Goal: Task Accomplishment & Management: Manage account settings

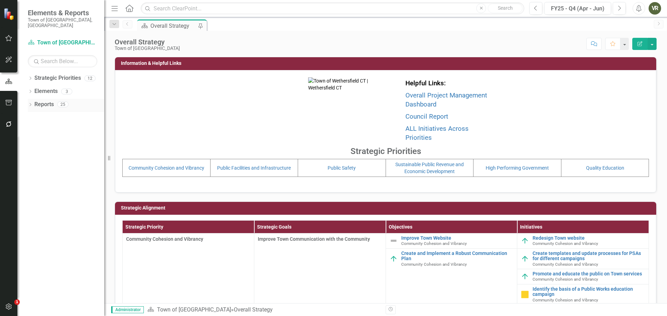
click at [31, 104] on icon "Dropdown" at bounding box center [30, 106] width 5 height 4
click at [33, 192] on icon "Dropdown" at bounding box center [33, 194] width 5 height 4
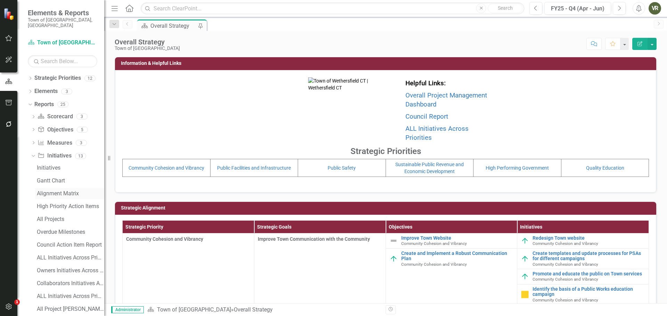
scroll to position [31, 0]
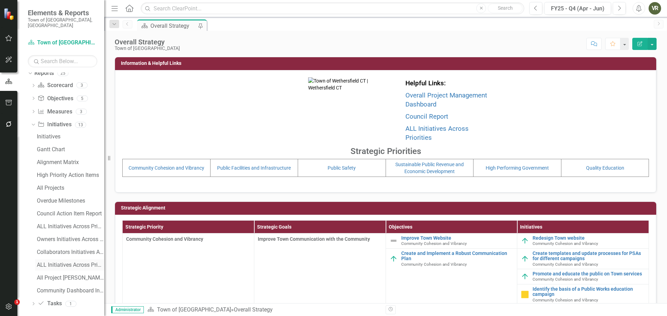
click at [59, 262] on div "ALL Initiatives Across Priorities - only Completed" at bounding box center [70, 265] width 67 height 6
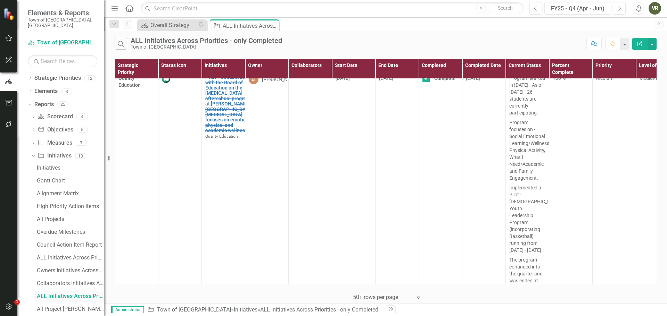
scroll to position [31, 0]
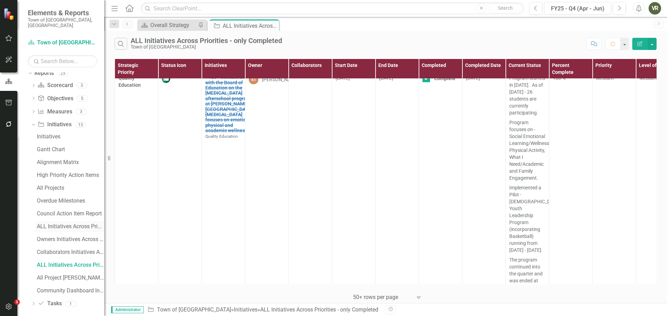
click at [72, 224] on div "ALL Initiatives Across Priorities" at bounding box center [70, 227] width 67 height 6
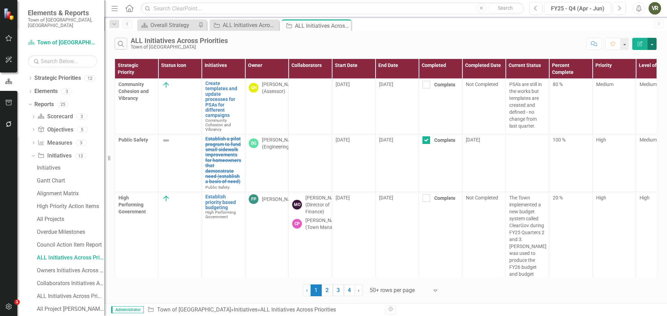
click at [650, 43] on button "button" at bounding box center [651, 44] width 9 height 12
click at [634, 86] on link "Excel Export to Excel" at bounding box center [628, 83] width 55 height 13
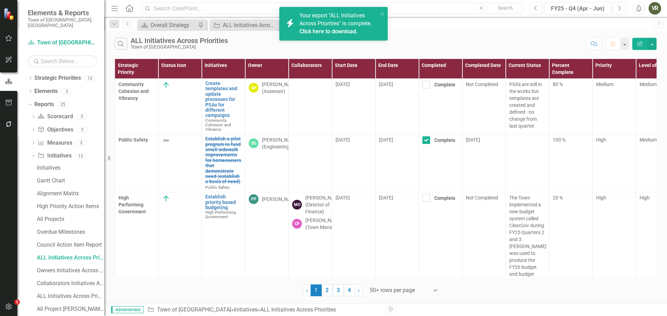
click at [202, 5] on input "text" at bounding box center [332, 8] width 383 height 12
paste input "For FY25, cross-promote programming for residents with the library, school dist…"
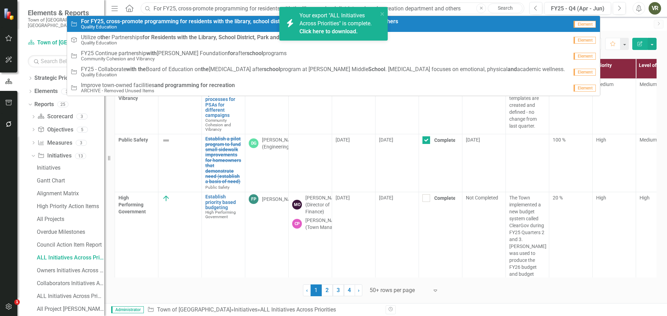
type input "For FY25, cross-promote programming for residents with the library, school dist…"
click at [196, 24] on small "Quality Education" at bounding box center [239, 26] width 317 height 5
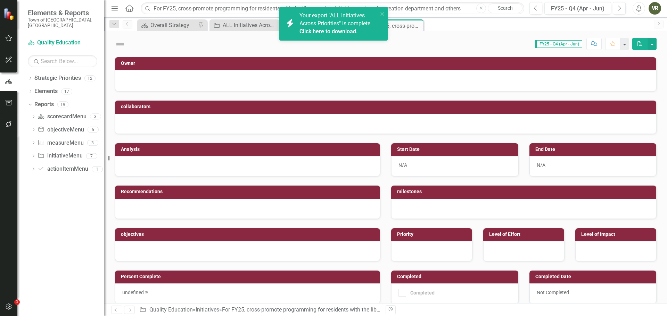
checkbox input "true"
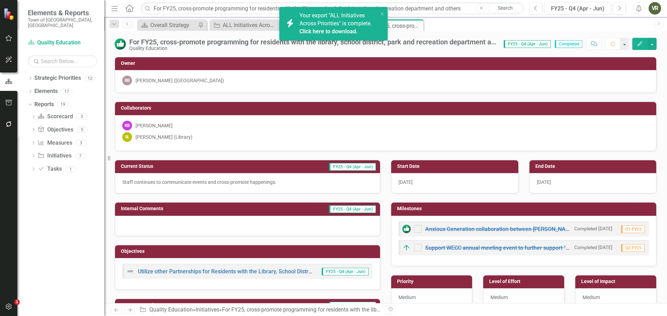
checkbox input "true"
click at [154, 182] on p "Staff continues to communicate events and cross-promote happenings." at bounding box center [247, 182] width 250 height 7
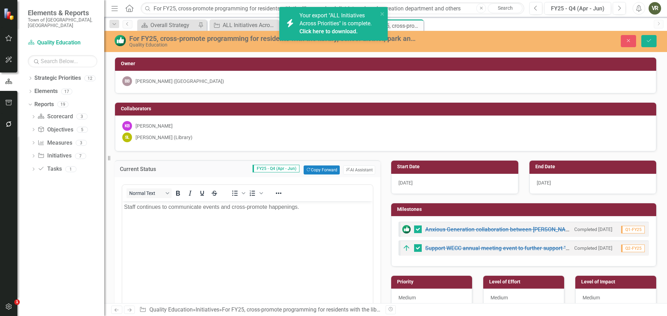
click at [124, 206] on body "Staff continues to communicate events and cross-promote happenings." at bounding box center [247, 253] width 250 height 104
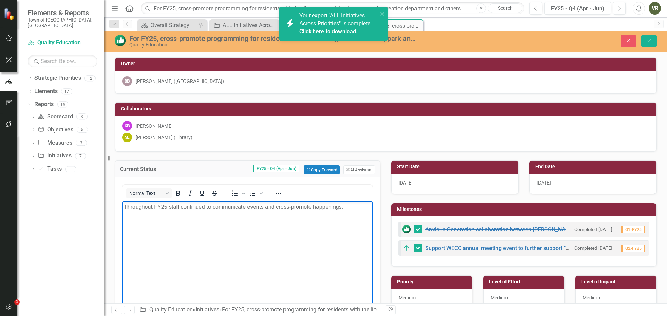
click at [657, 42] on div "Close Save" at bounding box center [550, 41] width 224 height 12
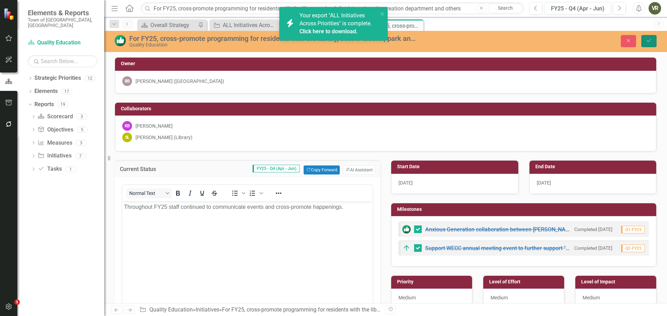
click at [653, 42] on button "Save" at bounding box center [648, 41] width 15 height 12
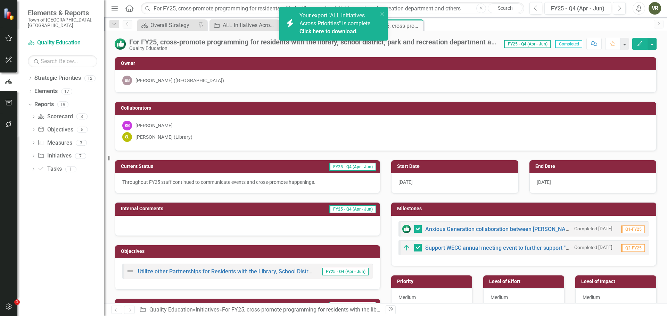
click at [252, 182] on p "Throughout FY25 staff continued to communicate events and cross-promote happeni…" at bounding box center [247, 182] width 250 height 7
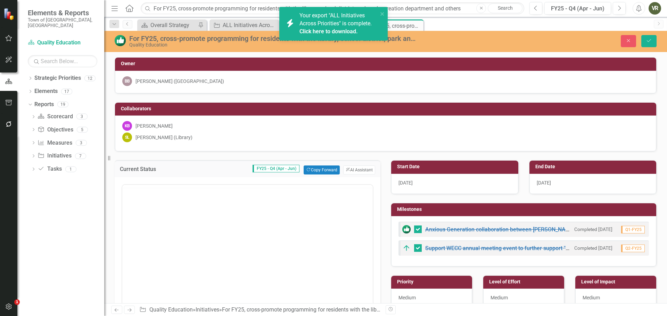
click at [252, 182] on div "<p>Throughout FY25 staff continued to communicate events and cross-promote happ…" at bounding box center [248, 263] width 266 height 172
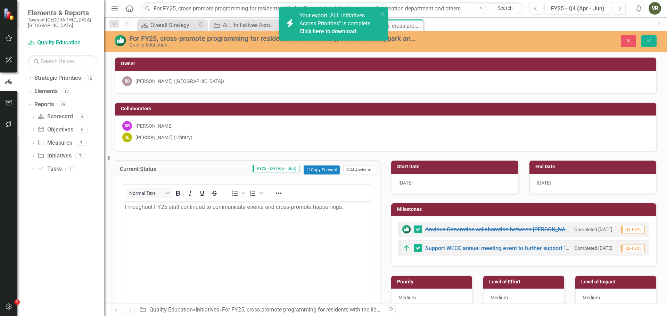
click at [246, 205] on p "Throughout FY25 staff continued to communicate events and cross-promote happeni…" at bounding box center [247, 207] width 247 height 8
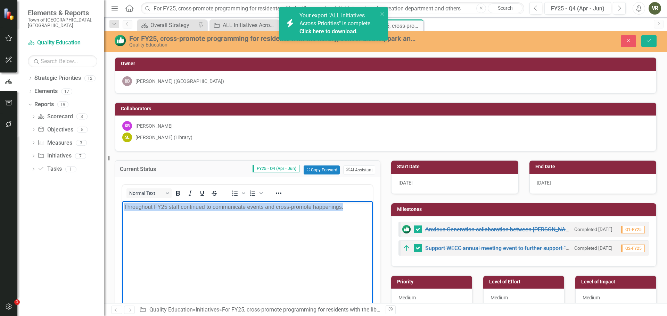
click at [246, 205] on p "Throughout FY25 staff continued to communicate events and cross-promote happeni…" at bounding box center [247, 207] width 247 height 8
copy p "Throughout FY25 staff continued to communicate events and cross-promote happeni…"
click at [205, 53] on div "For FY25, cross-promote programming for residents with the library, school dist…" at bounding box center [385, 167] width 563 height 273
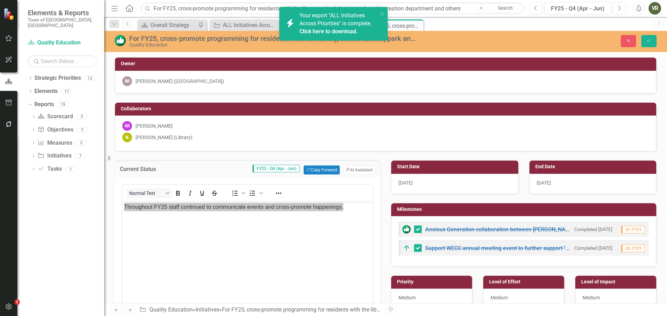
click at [205, 53] on div "For FY25, cross-promote programming for residents with the library, school dist…" at bounding box center [385, 167] width 563 height 273
click at [380, 11] on icon "close" at bounding box center [382, 14] width 5 height 6
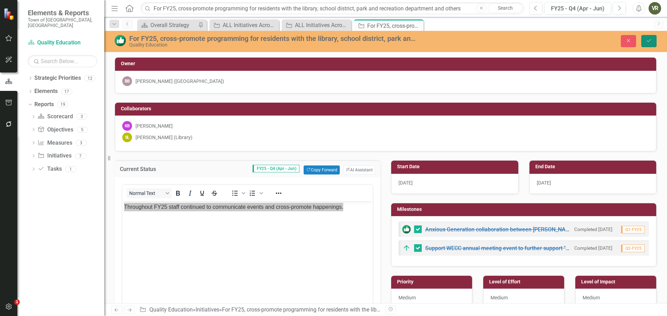
drag, startPoint x: 648, startPoint y: 41, endPoint x: 649, endPoint y: 57, distance: 15.6
click at [648, 41] on icon "Save" at bounding box center [649, 40] width 6 height 5
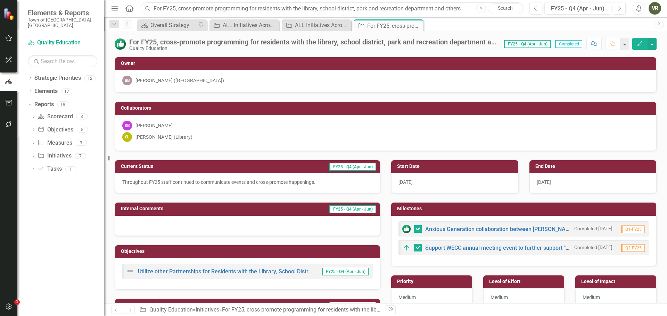
click at [190, 3] on input "For FY25, cross-promote programming for residents with the library, school dist…" at bounding box center [332, 8] width 383 height 12
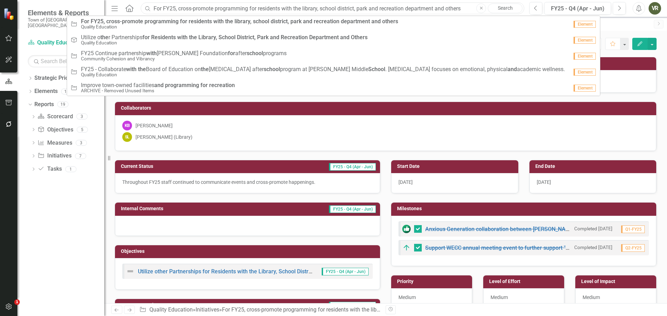
paste input "Y25 Support a Chamber of Commerce "Welcome Wagon Initiative""
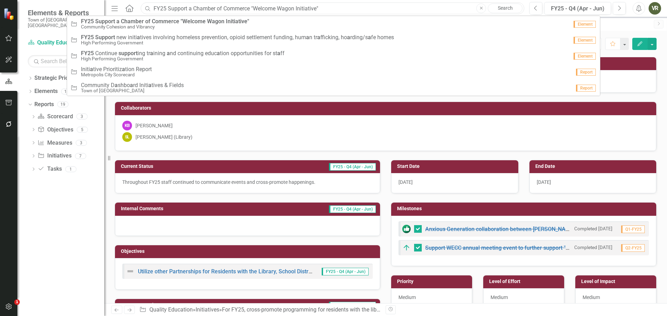
type input "FY25 Support a Chamber of Commerce "Welcome Wagon Initiative""
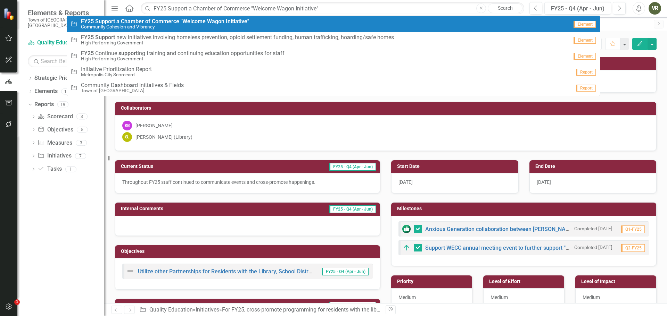
click at [231, 21] on strong "Initiative"" at bounding box center [237, 21] width 23 height 7
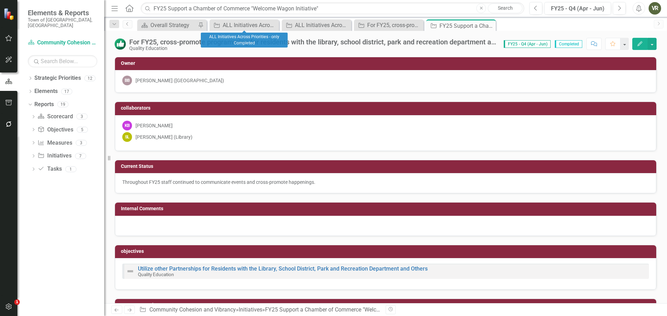
checkbox input "false"
checkbox input "true"
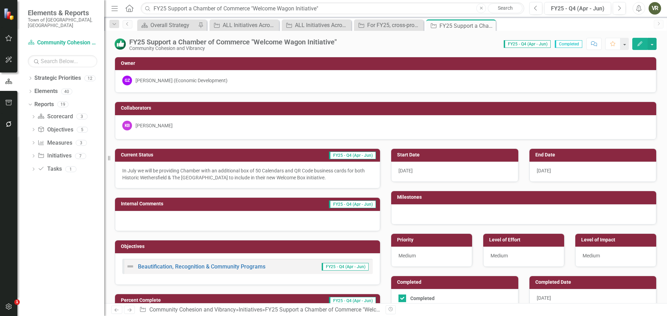
click at [571, 166] on div "[DATE]" at bounding box center [592, 172] width 127 height 20
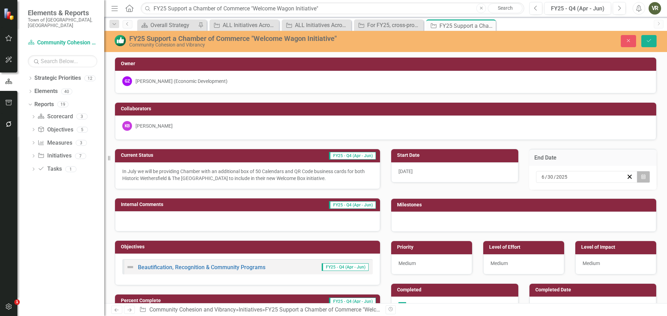
click at [641, 175] on icon "Calendar" at bounding box center [643, 177] width 4 height 5
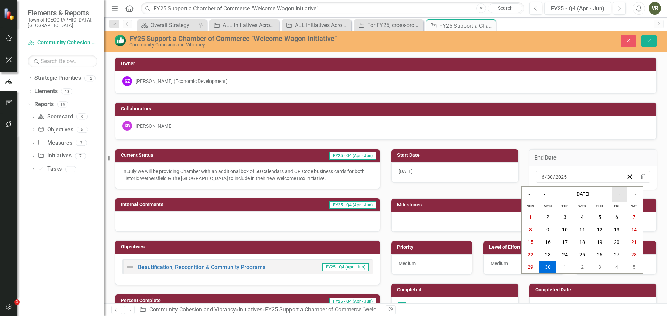
click at [619, 197] on button "›" at bounding box center [619, 194] width 15 height 15
click at [604, 266] on button "31" at bounding box center [599, 267] width 17 height 13
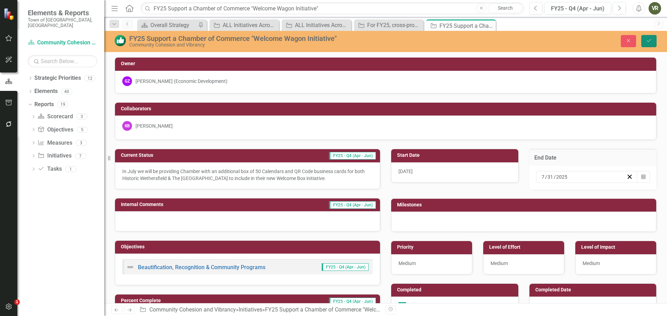
click at [646, 40] on icon "Save" at bounding box center [649, 40] width 6 height 5
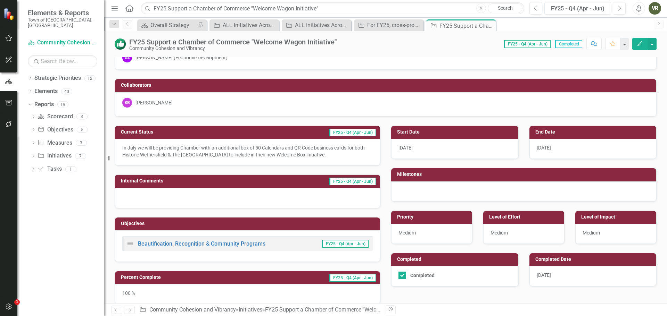
scroll to position [35, 0]
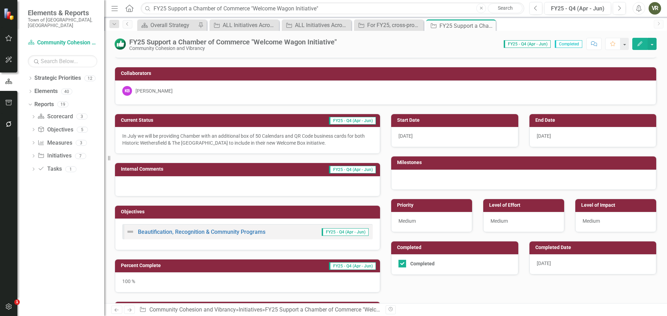
click at [567, 264] on div "[DATE]" at bounding box center [592, 265] width 127 height 20
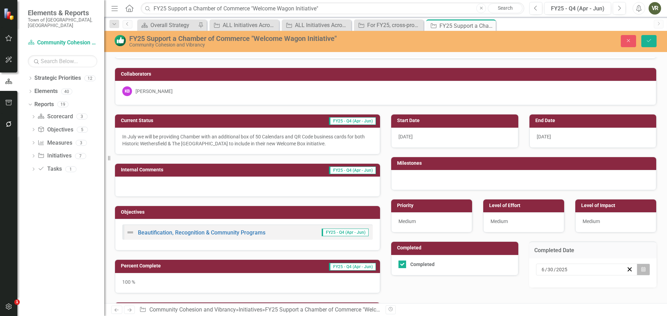
click at [640, 273] on button "Calendar" at bounding box center [643, 270] width 13 height 12
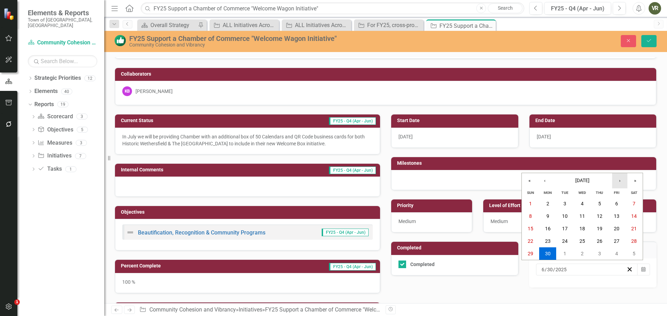
click at [623, 179] on button "›" at bounding box center [619, 180] width 15 height 15
click at [604, 252] on button "31" at bounding box center [599, 254] width 17 height 13
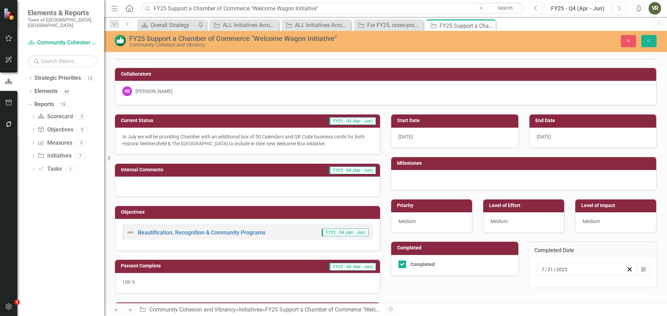
click at [167, 42] on div "FY25 Support a Chamber of Commerce "Welcome Wagon Initiative"" at bounding box center [273, 39] width 289 height 8
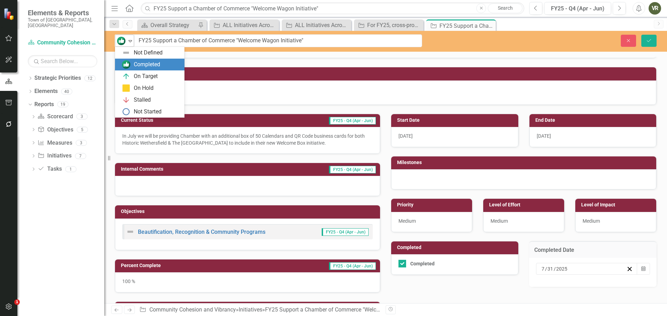
click at [123, 38] on img at bounding box center [121, 41] width 8 height 8
click at [131, 73] on div "On Target" at bounding box center [151, 76] width 58 height 8
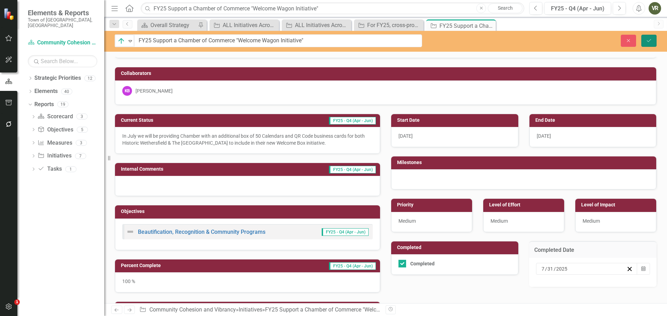
drag, startPoint x: 649, startPoint y: 36, endPoint x: 664, endPoint y: 41, distance: 15.4
click at [649, 36] on button "Save" at bounding box center [648, 41] width 15 height 12
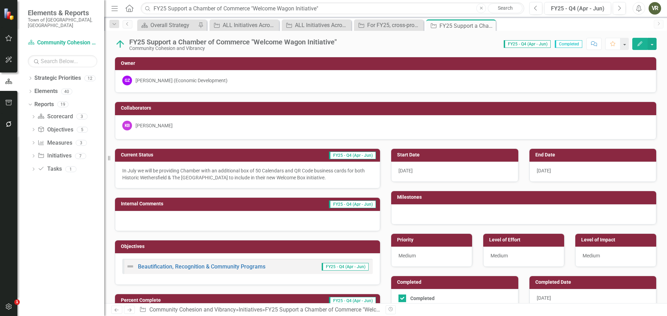
click at [217, 15] on div "Menu Home Search FY25 Support a Chamber of Commerce "Welcome Wagon Initiative" …" at bounding box center [385, 8] width 563 height 17
click at [223, 10] on input "FY25 Support a Chamber of Commerce "Welcome Wagon Initiative"" at bounding box center [332, 8] width 383 height 12
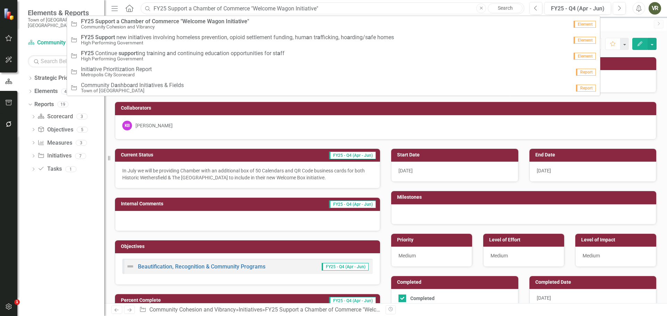
paste input "Create social media posting processes and templates"
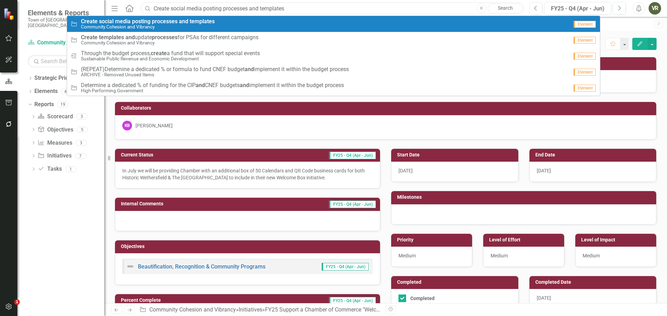
type input "Create social media posting processes and templates"
click at [208, 24] on strong "templates" at bounding box center [202, 21] width 25 height 7
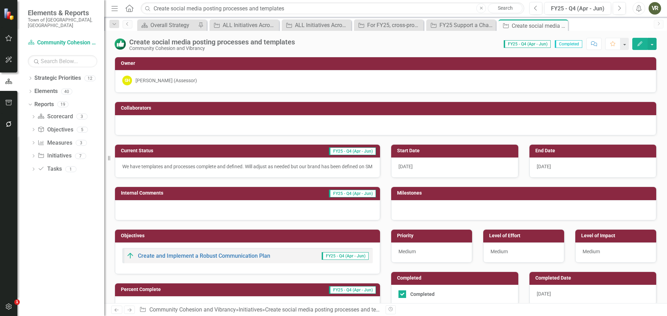
click at [146, 167] on p "We have templates and processes complete and defined. Will adjust as needed but…" at bounding box center [247, 166] width 250 height 7
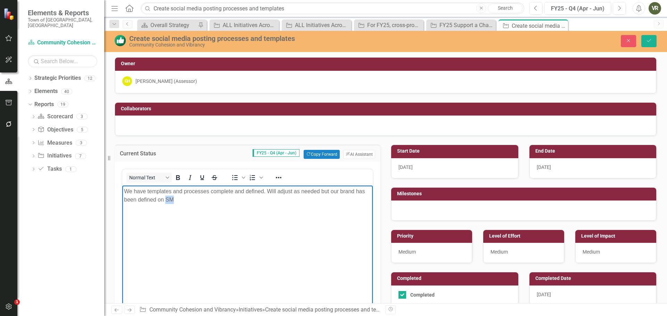
drag, startPoint x: 174, startPoint y: 201, endPoint x: 166, endPoint y: 201, distance: 8.3
click at [166, 201] on p "We have templates and processes complete and defined. Will adjust as needed but…" at bounding box center [247, 196] width 247 height 17
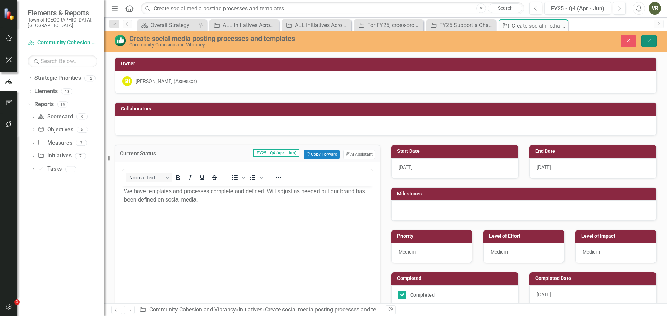
click at [653, 41] on button "Save" at bounding box center [648, 41] width 15 height 12
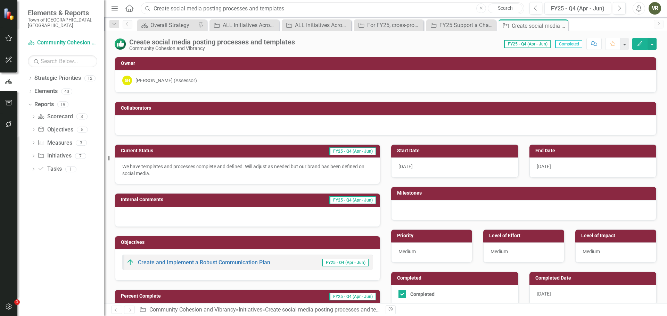
drag, startPoint x: 292, startPoint y: 8, endPoint x: 46, endPoint y: 5, distance: 245.9
click at [46, 6] on div "Elements & Reports Town of [GEOGRAPHIC_DATA], [GEOGRAPHIC_DATA] Strategic Prior…" at bounding box center [333, 158] width 667 height 316
paste input "Implement ClearGov for FY26 budget creation"
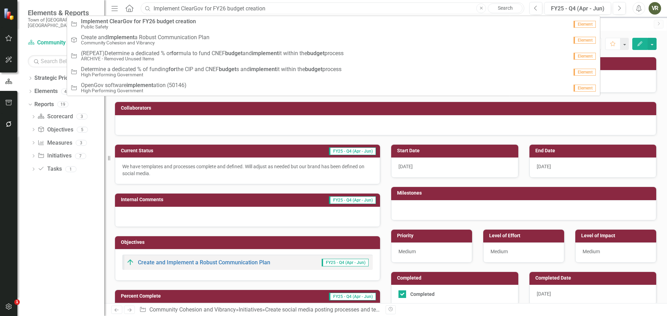
type input "Implement ClearGov for FY26 budget creation"
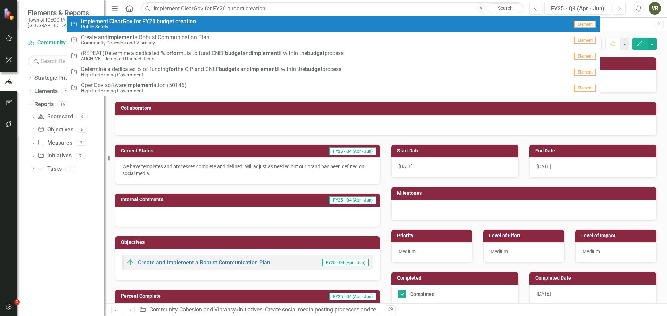
click at [515, 17] on link "Initiative Implement ClearGov for FY26 budget creation Public Safety Element" at bounding box center [333, 24] width 533 height 16
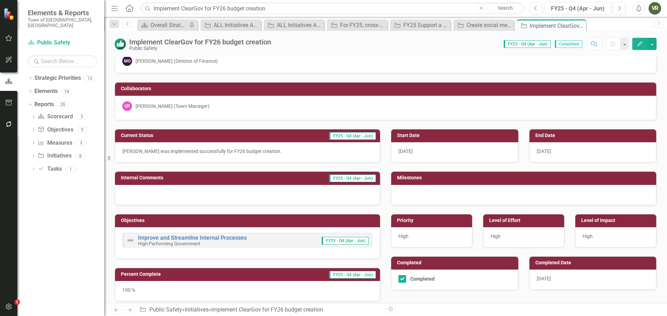
scroll to position [35, 0]
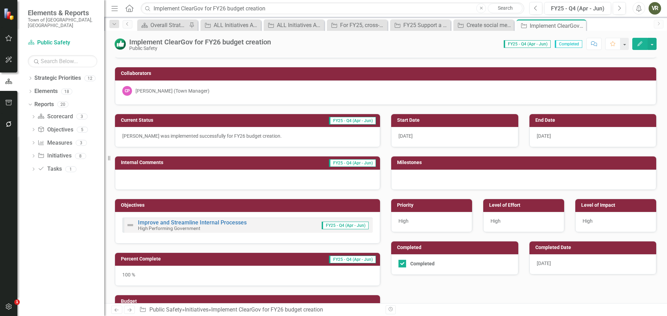
click at [550, 271] on div "[DATE]" at bounding box center [592, 265] width 127 height 20
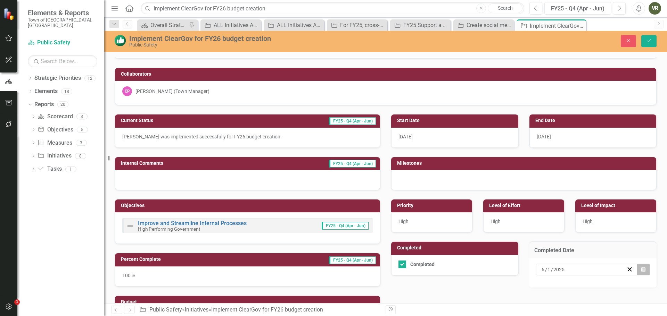
click at [643, 267] on button "Calendar" at bounding box center [643, 270] width 13 height 12
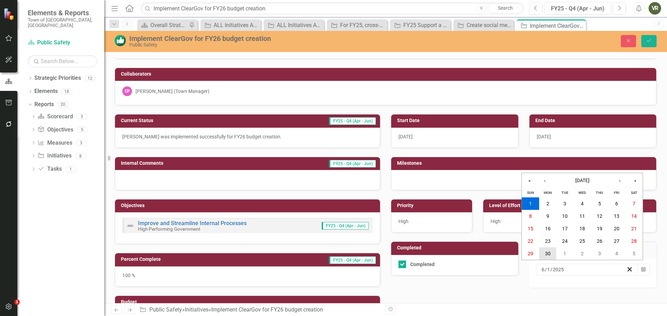
click at [553, 253] on button "30" at bounding box center [547, 254] width 17 height 13
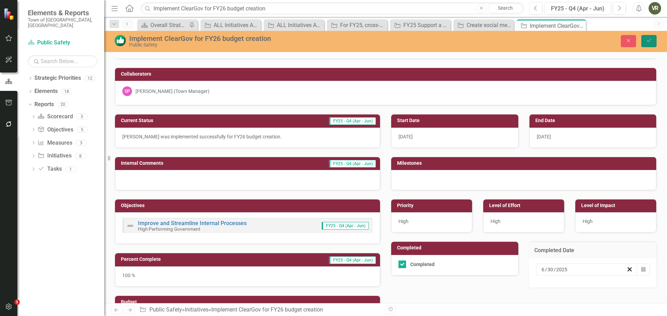
click at [645, 37] on button "Save" at bounding box center [648, 41] width 15 height 12
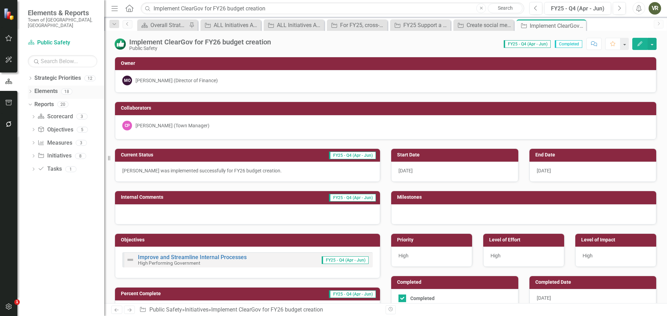
click at [28, 90] on icon "Dropdown" at bounding box center [30, 92] width 5 height 4
click at [13, 122] on button "button" at bounding box center [9, 124] width 16 height 15
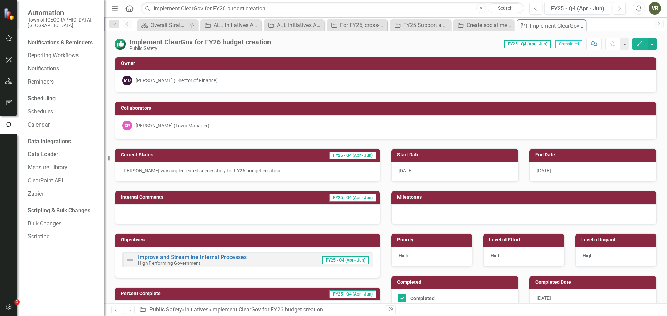
click at [10, 309] on icon "button" at bounding box center [9, 307] width 6 height 6
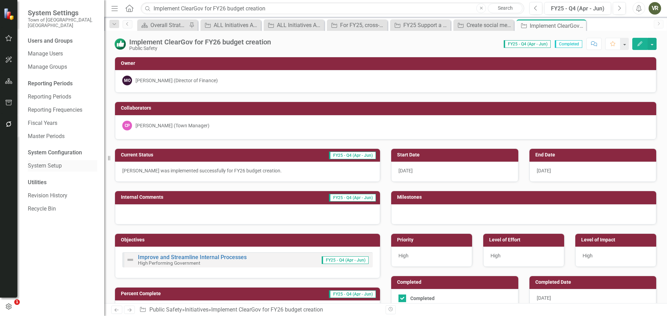
click at [61, 162] on link "System Setup" at bounding box center [62, 166] width 69 height 8
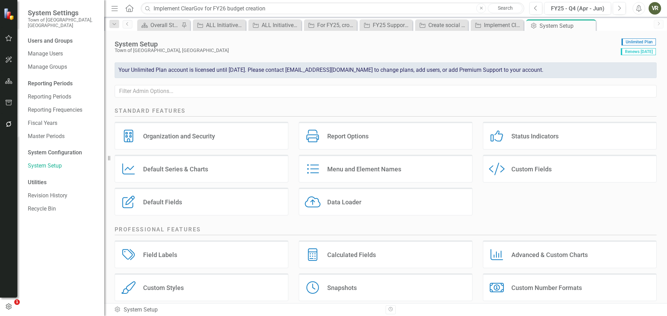
click at [563, 167] on div "Custom Style Custom Fields" at bounding box center [570, 169] width 174 height 28
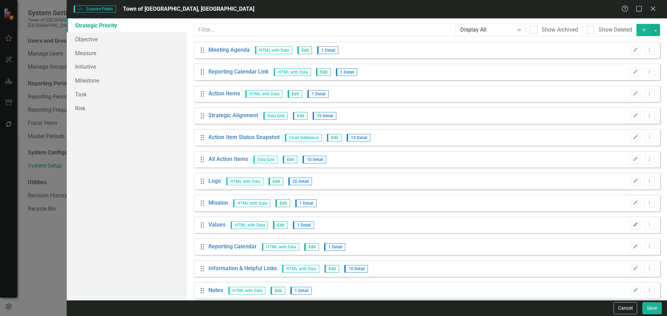
click at [633, 225] on icon "Edit" at bounding box center [635, 225] width 5 height 4
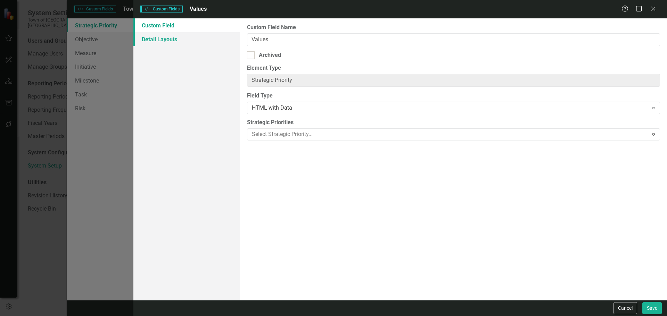
click at [187, 41] on link "Detail Layouts" at bounding box center [186, 39] width 107 height 14
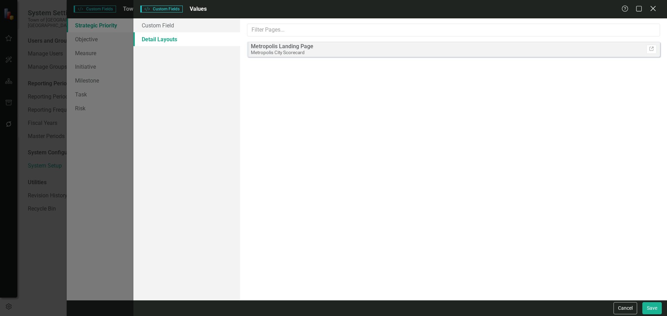
click at [655, 5] on icon "Close" at bounding box center [652, 8] width 9 height 7
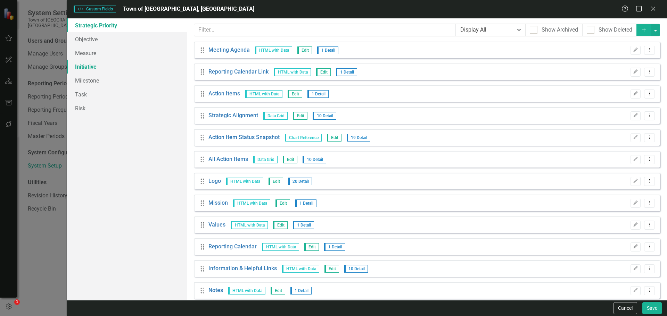
click at [88, 68] on link "Initiative" at bounding box center [127, 67] width 120 height 14
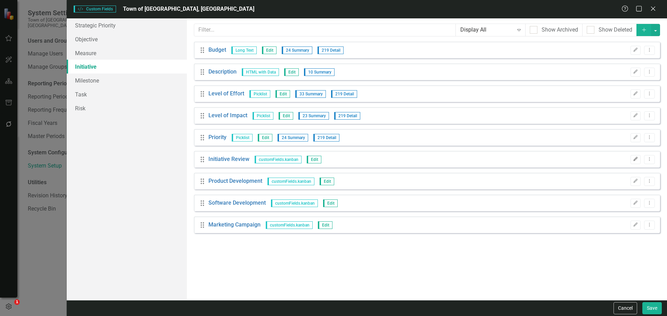
click at [636, 160] on icon "Edit" at bounding box center [635, 159] width 5 height 4
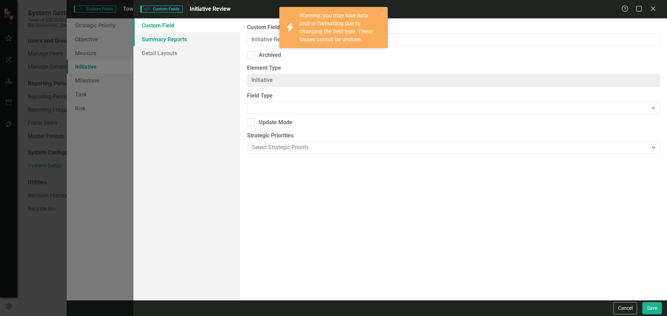
click at [182, 41] on link "Summary Reports" at bounding box center [186, 39] width 107 height 14
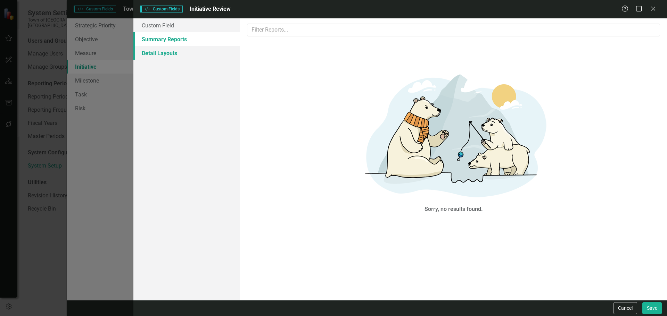
click at [182, 51] on link "Detail Layouts" at bounding box center [186, 53] width 107 height 14
click at [189, 26] on link "Custom Field" at bounding box center [186, 25] width 107 height 14
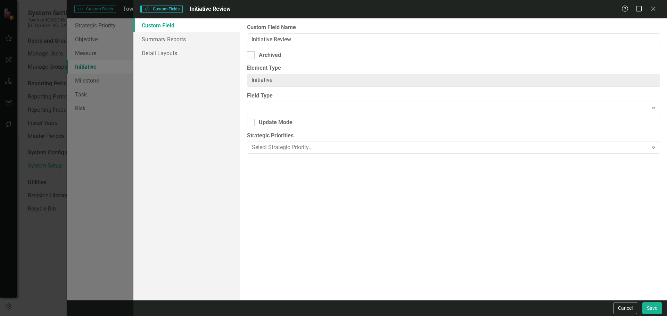
click at [658, 6] on div "Help Maximize Close" at bounding box center [640, 9] width 39 height 8
click at [655, 6] on icon "Close" at bounding box center [652, 8] width 9 height 7
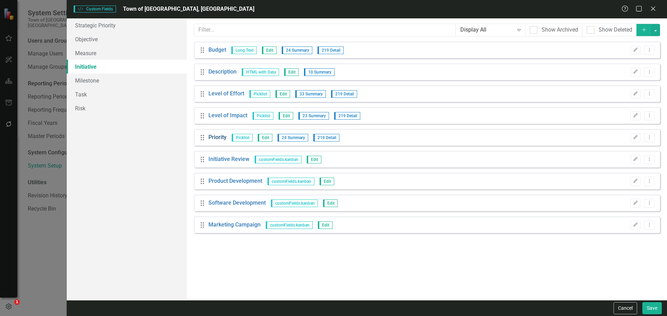
click at [221, 137] on link "Priority" at bounding box center [217, 138] width 18 height 8
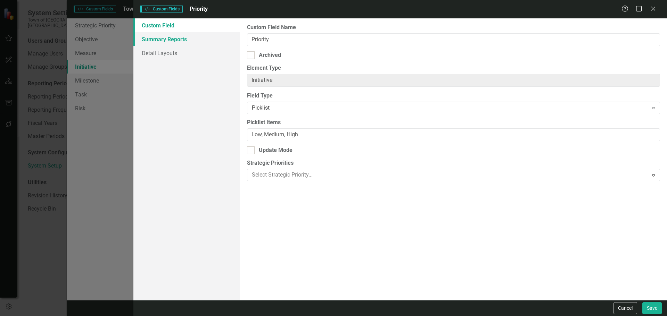
click at [199, 42] on link "Summary Reports" at bounding box center [186, 39] width 107 height 14
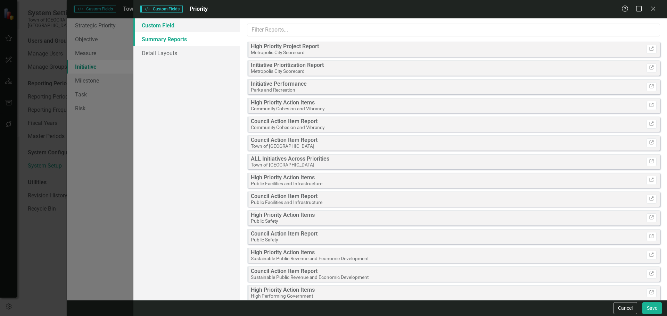
click at [199, 26] on link "Custom Field" at bounding box center [186, 25] width 107 height 14
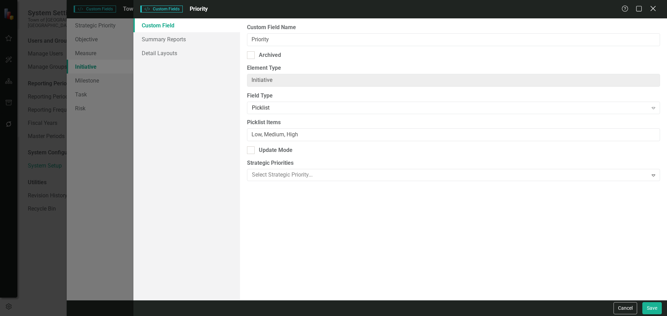
click at [649, 7] on div "Help Maximize Close" at bounding box center [640, 9] width 39 height 8
click at [651, 6] on icon "Close" at bounding box center [652, 8] width 9 height 7
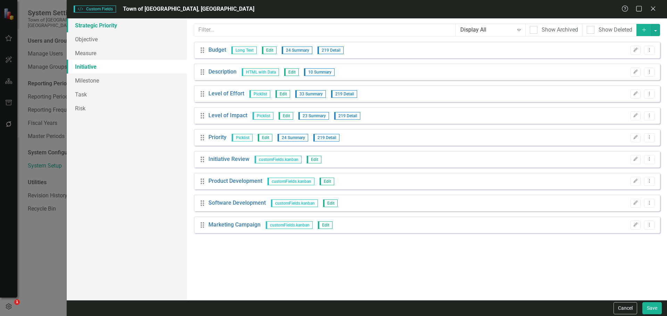
click at [109, 24] on link "Strategic Priority" at bounding box center [127, 25] width 120 height 14
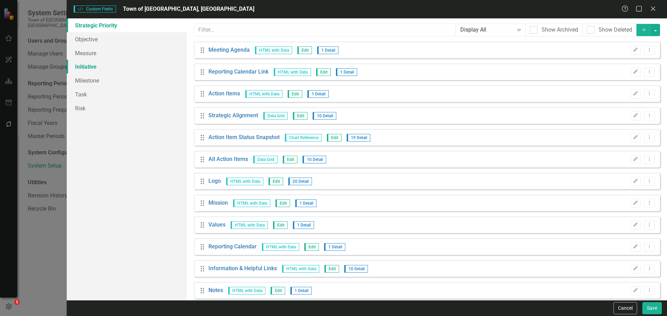
click at [87, 67] on link "Initiative" at bounding box center [127, 67] width 120 height 14
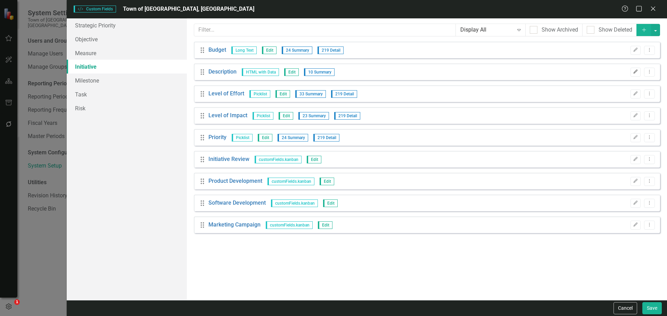
click at [635, 69] on button "Edit" at bounding box center [635, 72] width 10 height 9
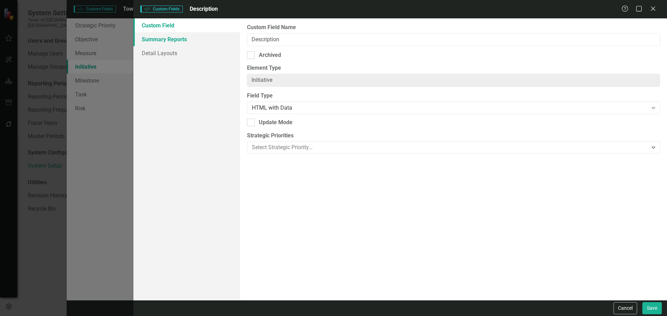
click at [186, 44] on link "Summary Reports" at bounding box center [186, 39] width 107 height 14
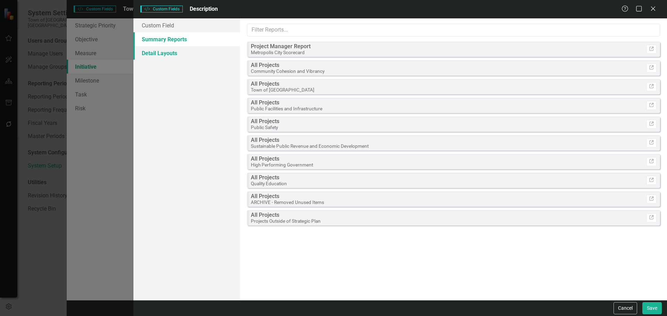
click at [185, 51] on link "Detail Layouts" at bounding box center [186, 53] width 107 height 14
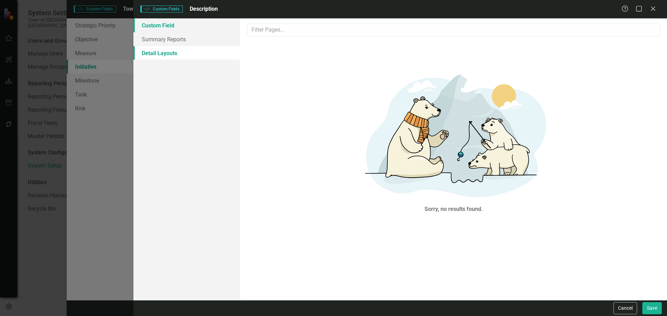
click at [187, 30] on link "Custom Field" at bounding box center [186, 25] width 107 height 14
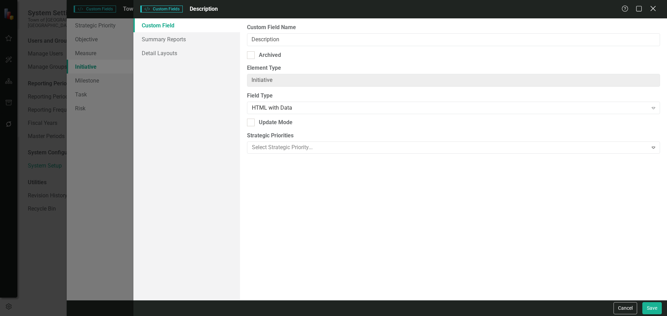
click at [653, 8] on icon "Close" at bounding box center [652, 8] width 9 height 7
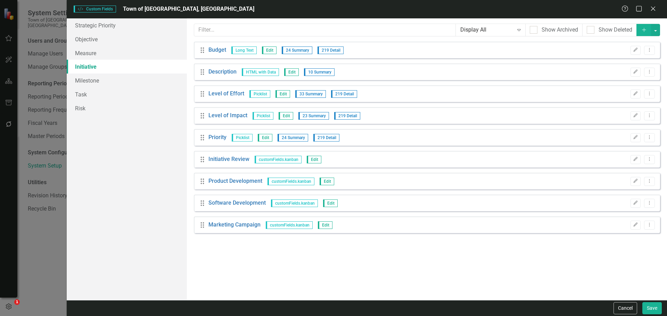
click at [648, 10] on div "Help Maximize Close" at bounding box center [640, 9] width 39 height 8
click at [651, 8] on icon "Close" at bounding box center [652, 8] width 9 height 7
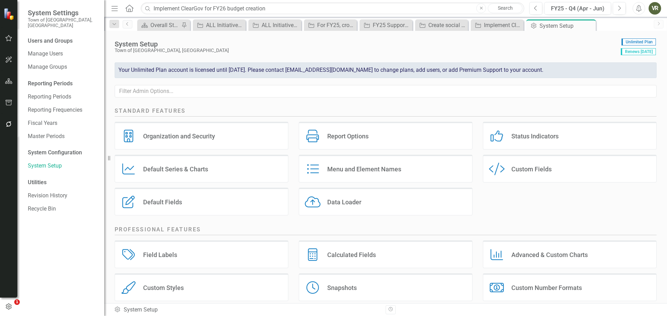
click at [171, 203] on div "Default Fields" at bounding box center [162, 202] width 39 height 8
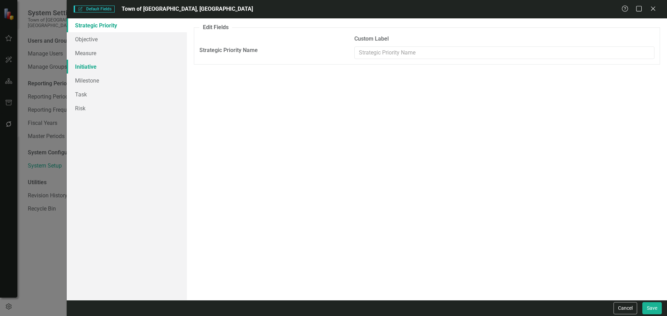
click at [110, 65] on link "Initiative" at bounding box center [127, 67] width 120 height 14
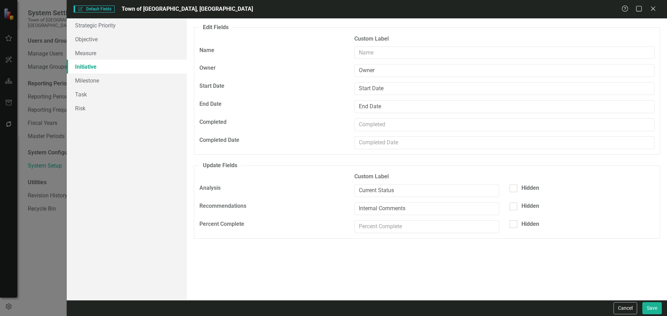
click at [247, 183] on fieldset "Update Fields Custom Label Analysis Current Status Hidden Recommendations Inter…" at bounding box center [427, 200] width 466 height 77
click at [655, 10] on icon "Close" at bounding box center [652, 8] width 9 height 7
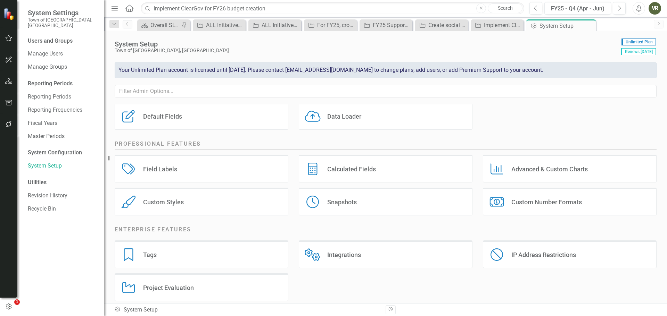
scroll to position [94, 0]
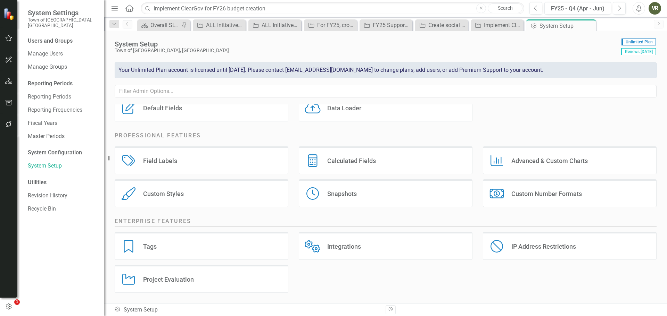
click at [215, 166] on div "Field Labels Field Labels" at bounding box center [202, 161] width 174 height 28
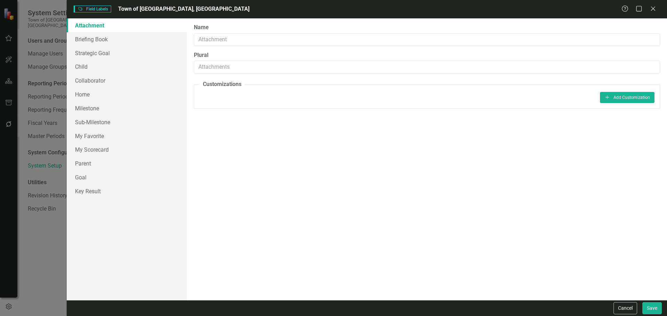
click at [61, 235] on div "Field Labels Field Labels Town of [GEOGRAPHIC_DATA], [GEOGRAPHIC_DATA] Help Max…" at bounding box center [333, 158] width 667 height 316
click at [658, 8] on div "Help Maximize Close" at bounding box center [640, 9] width 39 height 8
click at [656, 9] on div "Help Maximize Close" at bounding box center [640, 9] width 39 height 8
click at [656, 9] on icon "Close" at bounding box center [652, 8] width 9 height 7
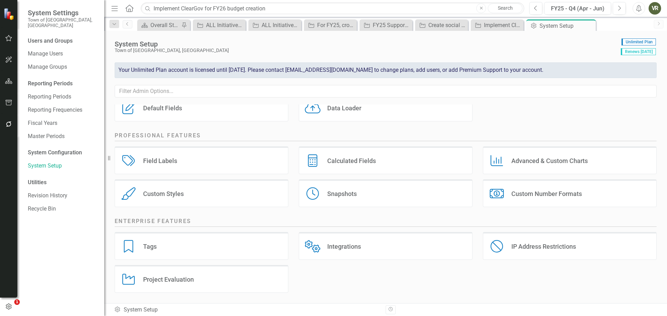
click at [198, 186] on div "Custom Styles Custom Styles" at bounding box center [202, 194] width 174 height 28
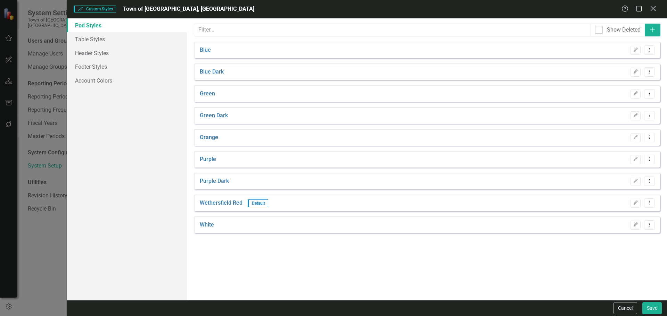
click at [654, 5] on icon "Close" at bounding box center [652, 8] width 9 height 7
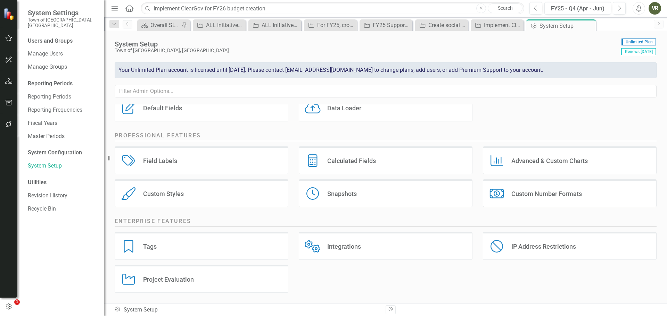
click at [560, 159] on div "Advanced & Custom Charts" at bounding box center [549, 161] width 76 height 8
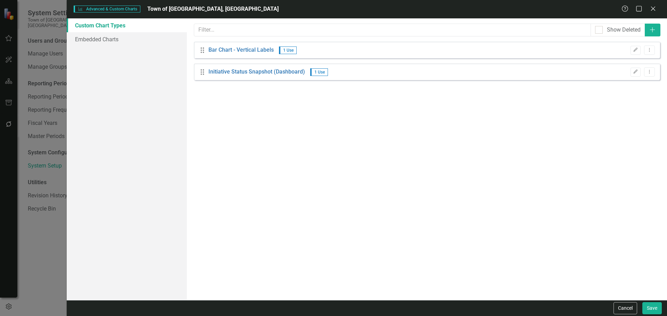
click at [657, 7] on div "Help Maximize Close" at bounding box center [640, 9] width 39 height 8
click at [654, 8] on icon at bounding box center [652, 8] width 5 height 5
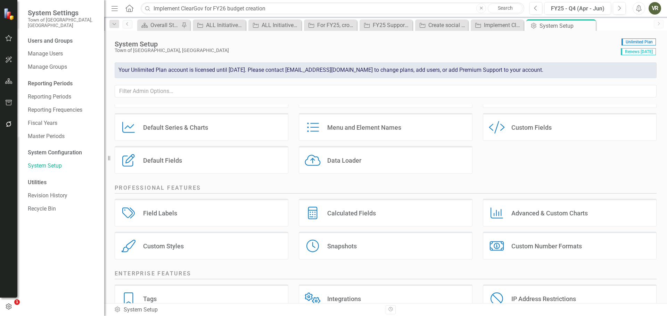
scroll to position [25, 0]
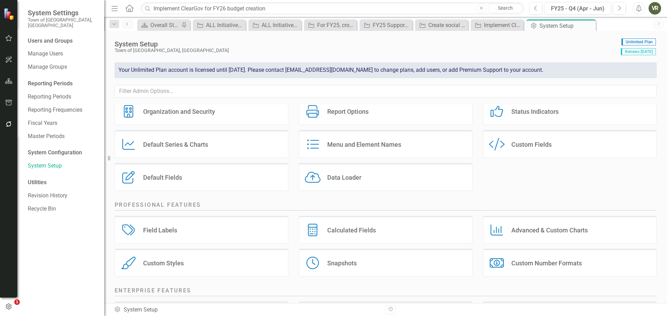
click at [551, 111] on div "Status Indicators" at bounding box center [534, 112] width 47 height 8
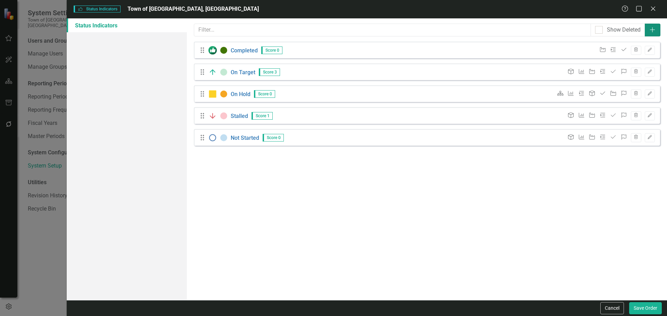
click at [648, 27] on button "Add" at bounding box center [653, 30] width 16 height 13
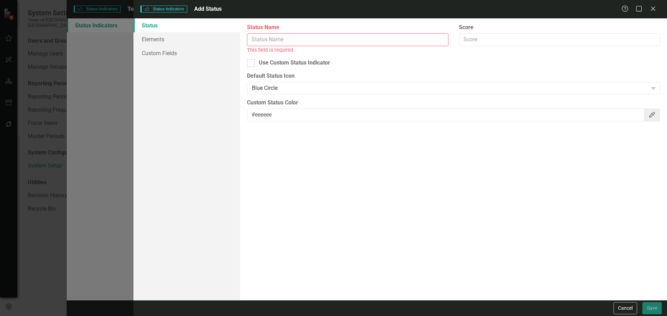
click at [303, 38] on input "Status Name" at bounding box center [347, 39] width 201 height 13
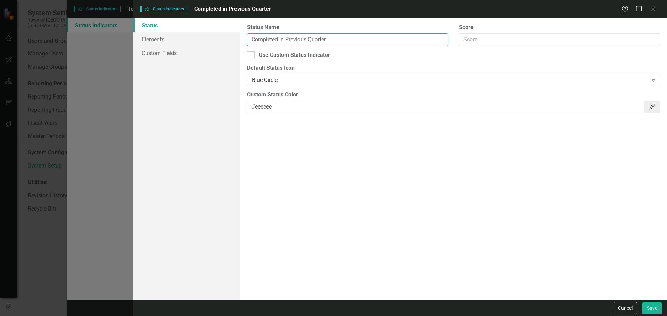
type input "Completed in Previous Quarter"
click at [662, 77] on div "Status icons are used throughout ClearPoint to show the current period status o…" at bounding box center [453, 159] width 427 height 282
click at [654, 77] on icon "Expand" at bounding box center [653, 80] width 7 height 6
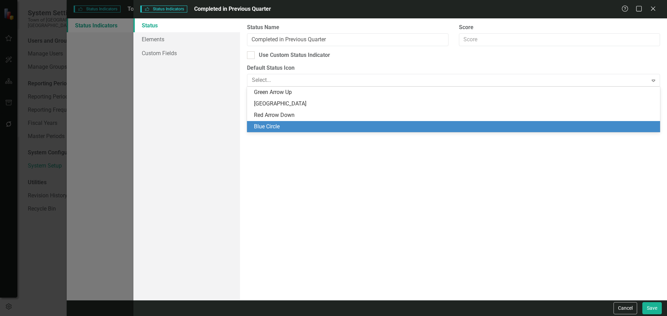
click at [298, 216] on div "Status icons are used throughout ClearPoint to show the current period status o…" at bounding box center [453, 159] width 427 height 282
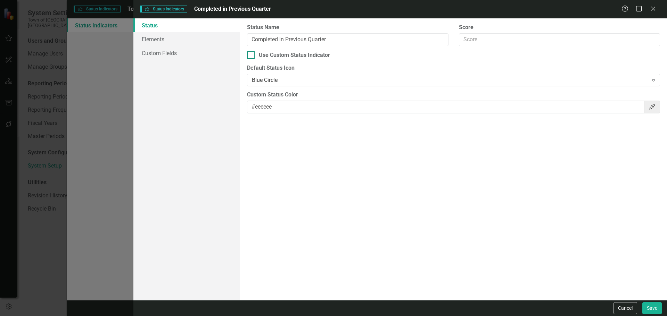
click at [252, 55] on div at bounding box center [251, 55] width 8 height 8
click at [251, 55] on input "Use Custom Status Indicator" at bounding box center [249, 53] width 5 height 5
checkbox input "true"
